Goal: Find specific page/section: Find specific page/section

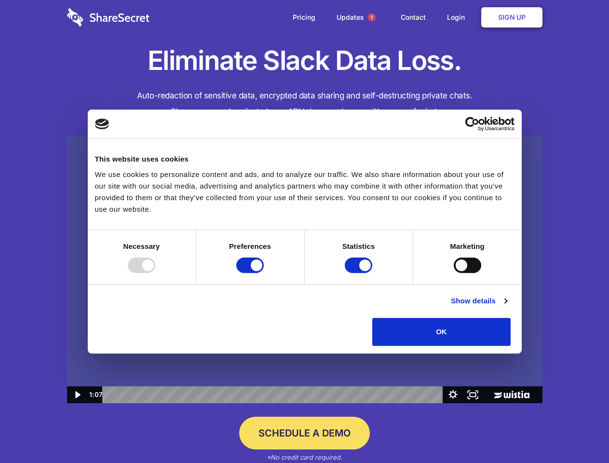
click at [304, 232] on img at bounding box center [305, 270] width 476 height 268
click at [155, 273] on div at bounding box center [142, 265] width 28 height 15
click at [264, 273] on input "Preferences" at bounding box center [250, 265] width 28 height 15
checkbox input "false"
click at [360, 273] on input "Statistics" at bounding box center [359, 265] width 28 height 15
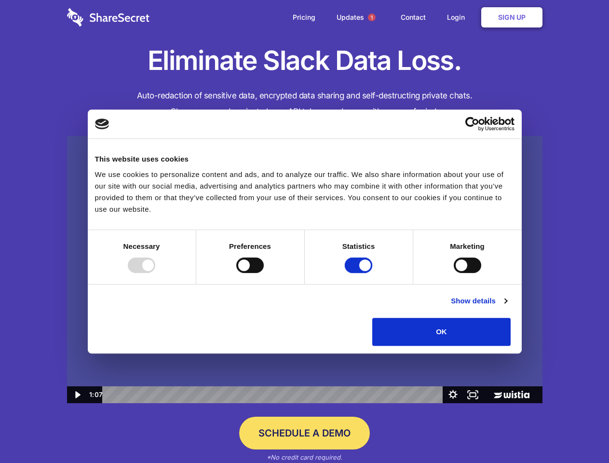
checkbox input "false"
click at [454, 273] on input "Marketing" at bounding box center [468, 265] width 28 height 15
checkbox input "true"
click at [507, 307] on link "Show details" at bounding box center [479, 301] width 56 height 12
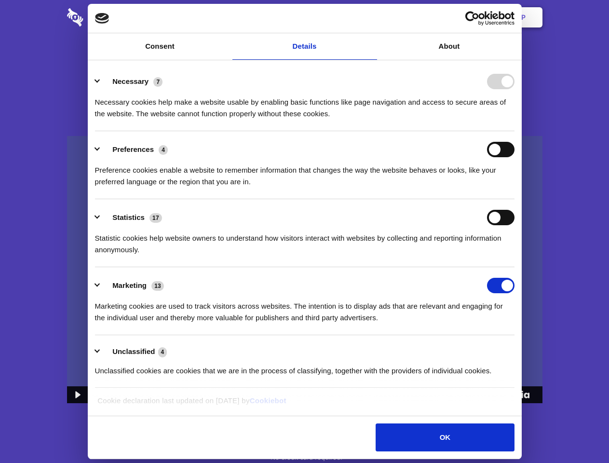
click at [515, 131] on li "Necessary 7 Necessary cookies help make a website usable by enabling basic func…" at bounding box center [305, 97] width 420 height 68
click at [372, 17] on span "1" at bounding box center [372, 18] width 8 height 8
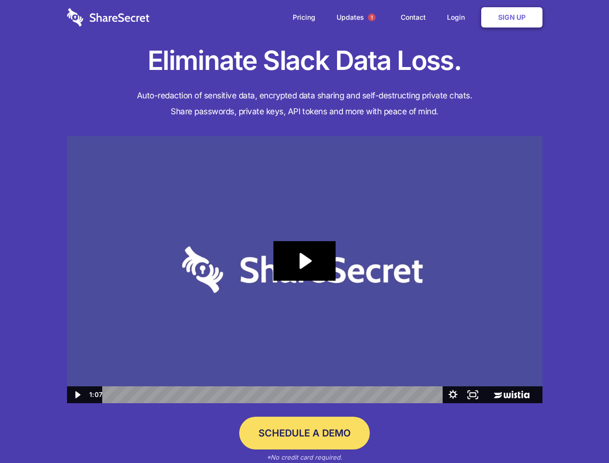
click at [305, 270] on icon "Play Video: Sharesecret Slack Extension" at bounding box center [305, 261] width 62 height 40
